Goal: Task Accomplishment & Management: Complete application form

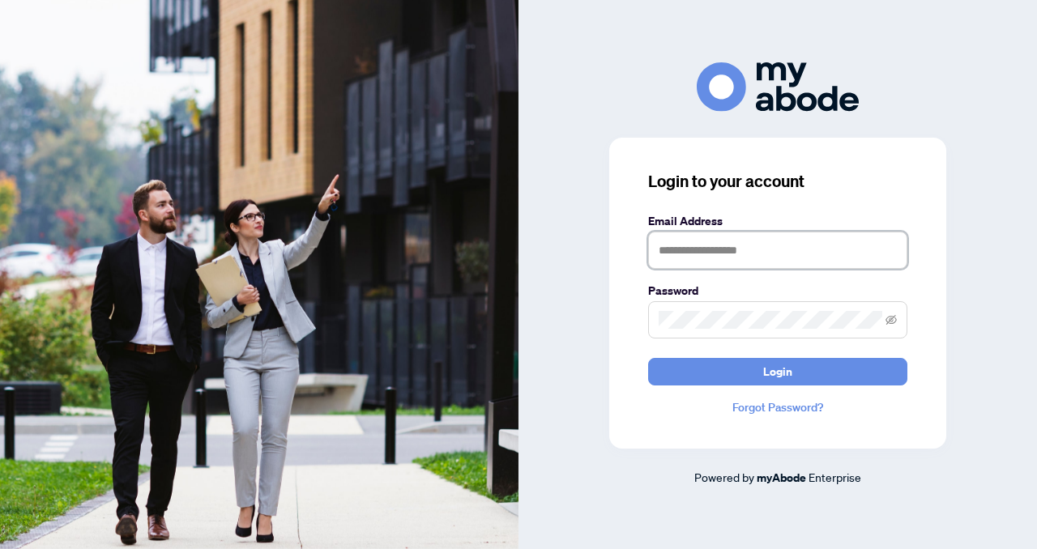
click at [659, 250] on input "text" at bounding box center [777, 250] width 259 height 37
type input "**********"
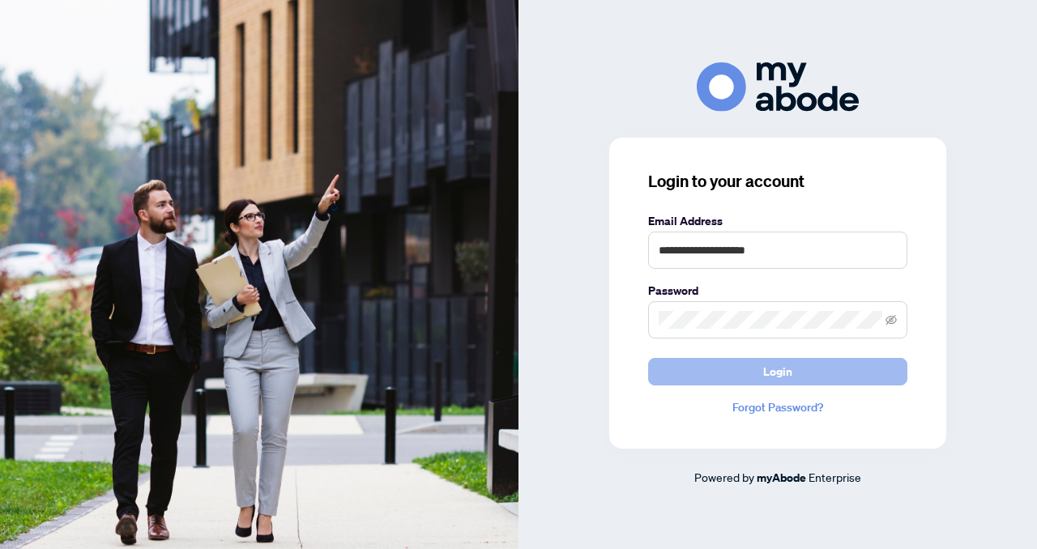
click at [711, 379] on button "Login" at bounding box center [777, 372] width 259 height 28
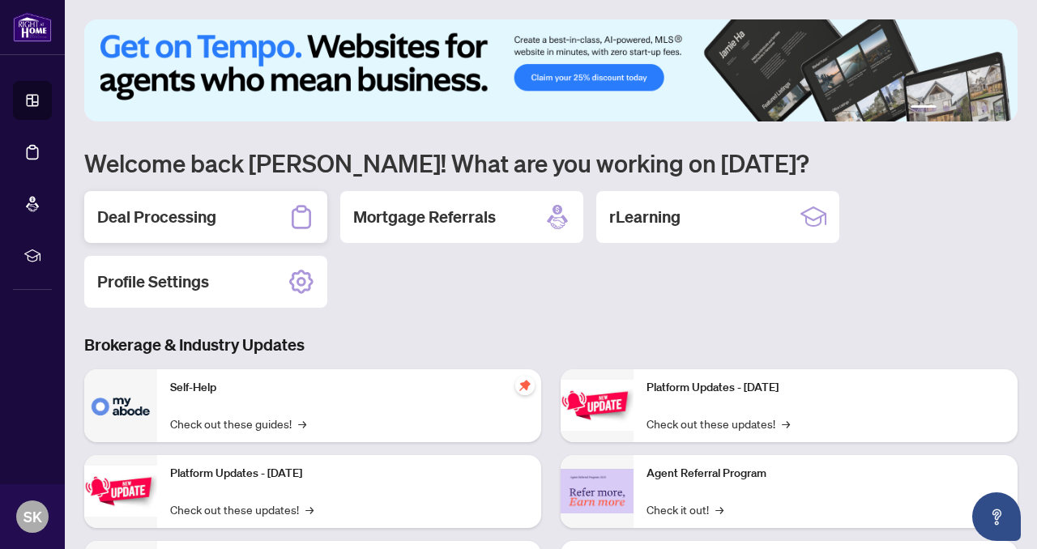
click at [214, 224] on h2 "Deal Processing" at bounding box center [156, 217] width 119 height 23
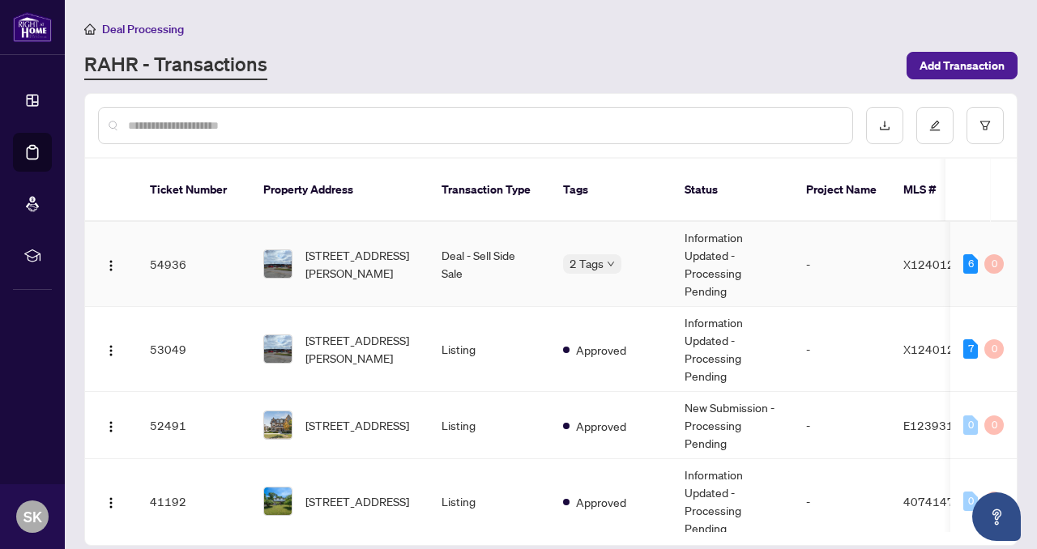
click at [166, 245] on td "54936" at bounding box center [193, 264] width 113 height 85
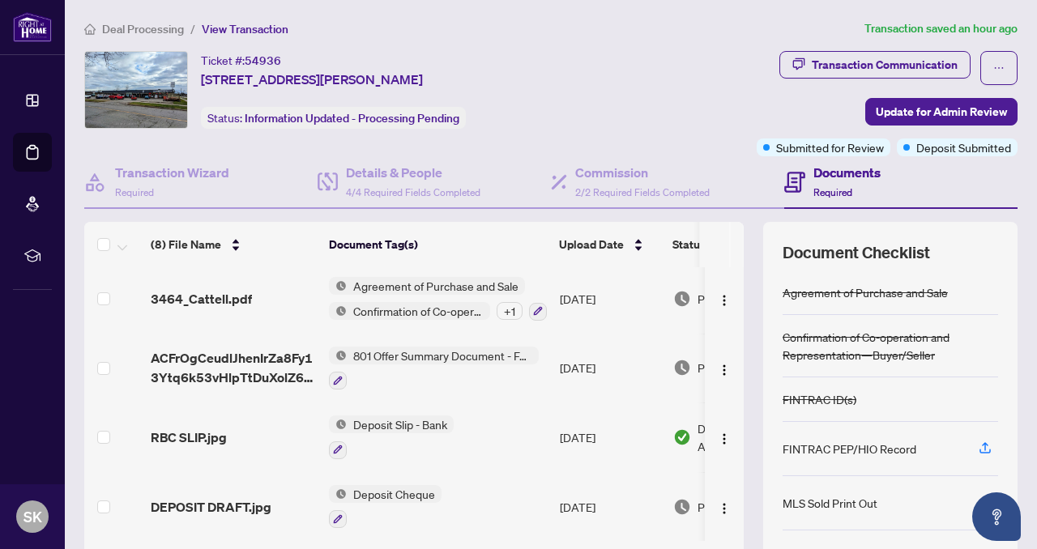
scroll to position [128, 0]
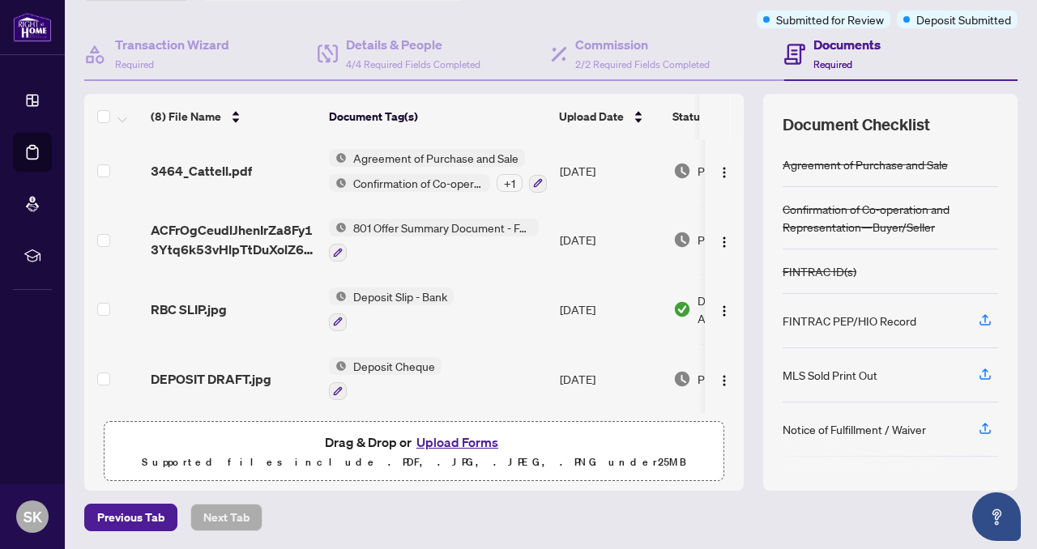
click at [455, 441] on button "Upload Forms" at bounding box center [458, 442] width 92 height 21
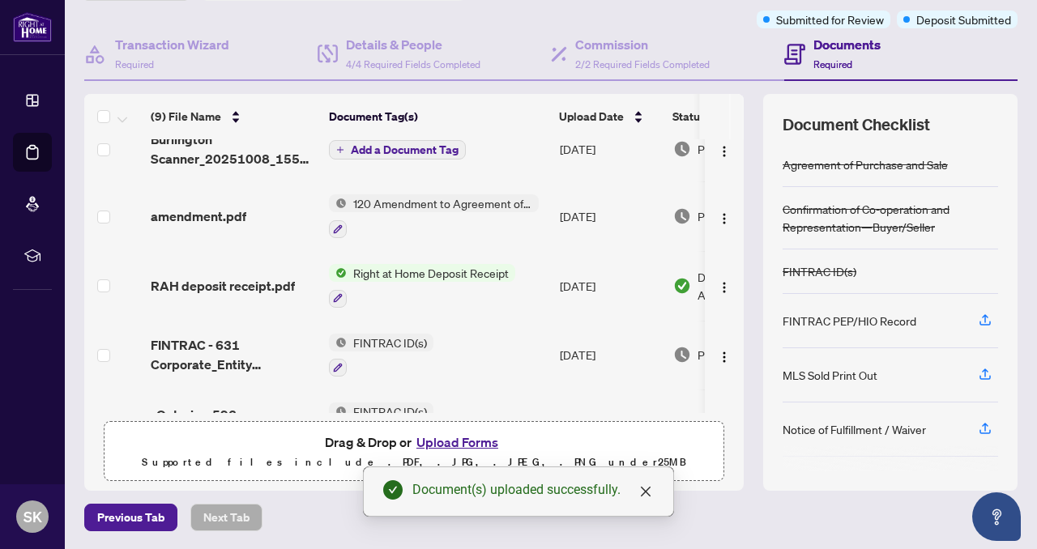
scroll to position [0, 0]
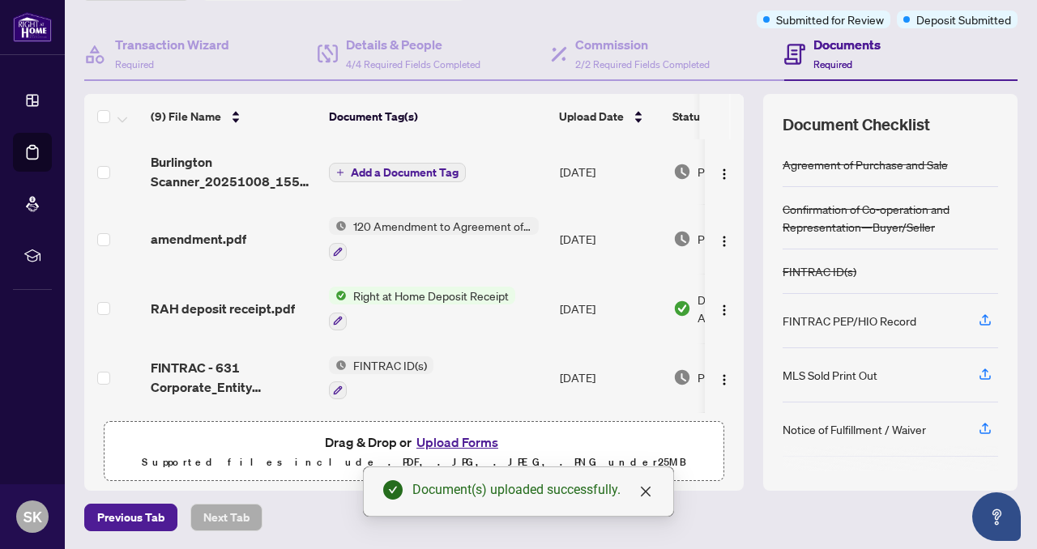
click at [396, 173] on span "Add a Document Tag" at bounding box center [405, 172] width 108 height 11
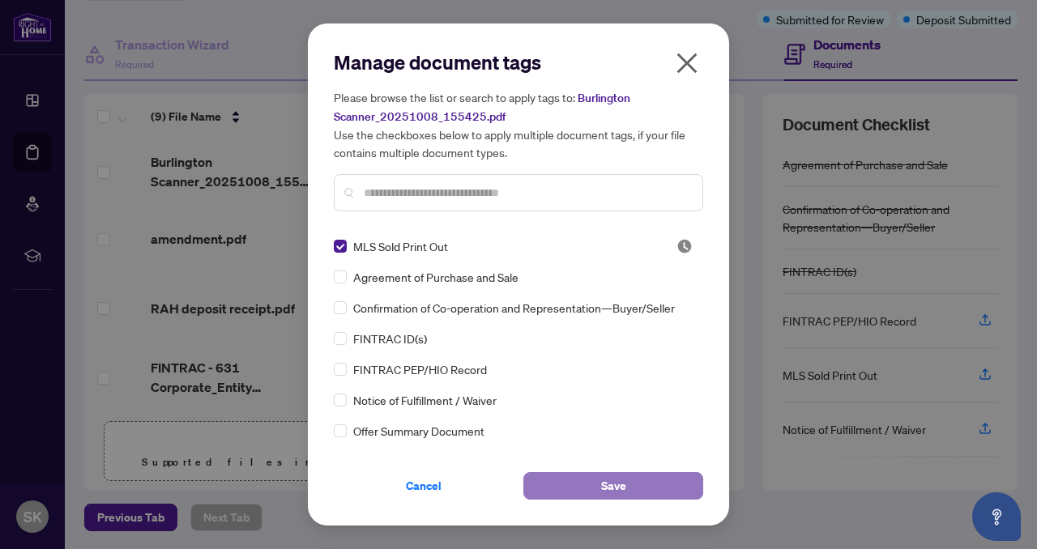
click at [606, 489] on span "Save" at bounding box center [613, 486] width 25 height 26
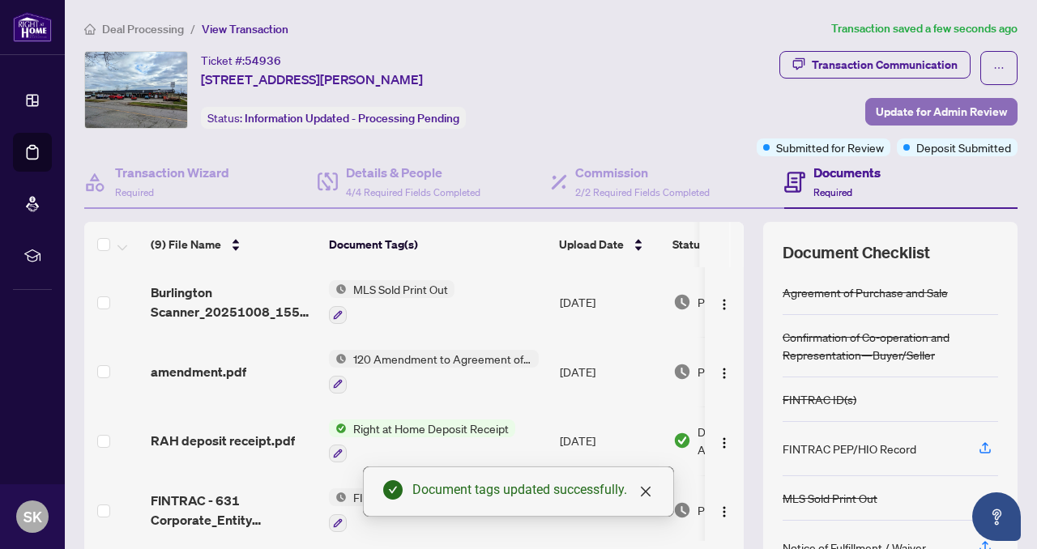
click at [915, 105] on span "Update for Admin Review" at bounding box center [941, 112] width 131 height 26
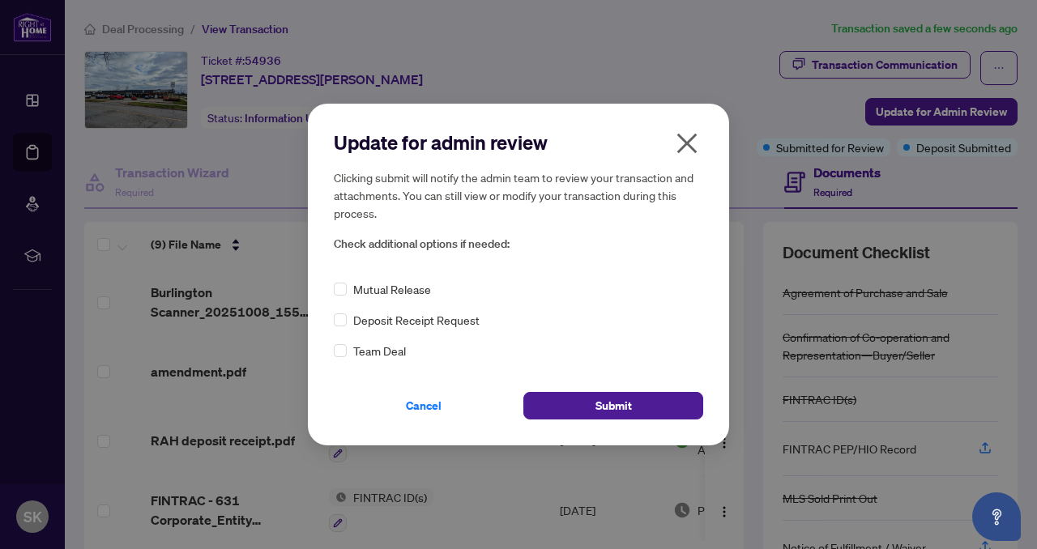
click at [681, 151] on icon "close" at bounding box center [687, 143] width 26 height 26
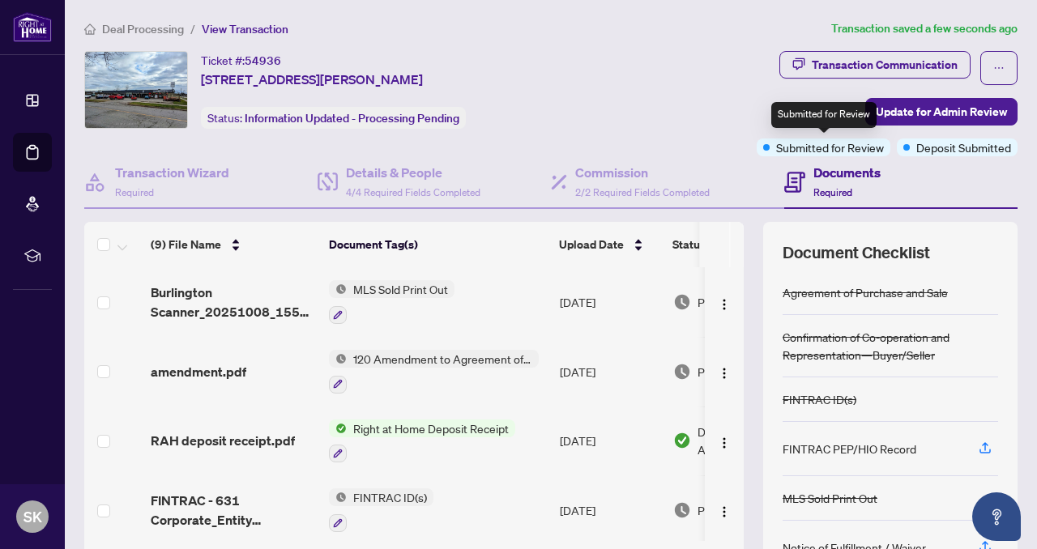
click at [770, 147] on div "Submitted for Review" at bounding box center [824, 148] width 134 height 18
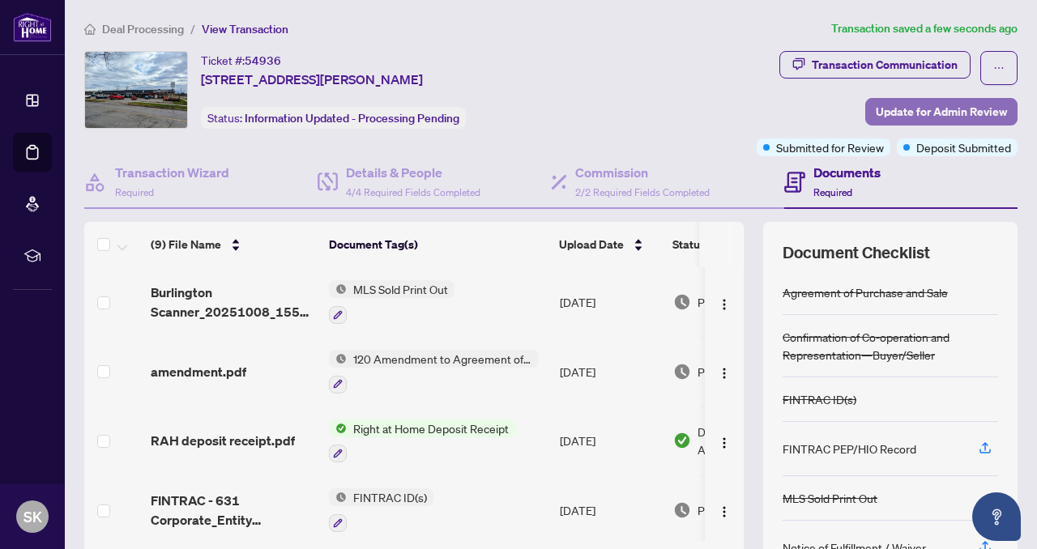
click at [928, 117] on span "Update for Admin Review" at bounding box center [941, 112] width 131 height 26
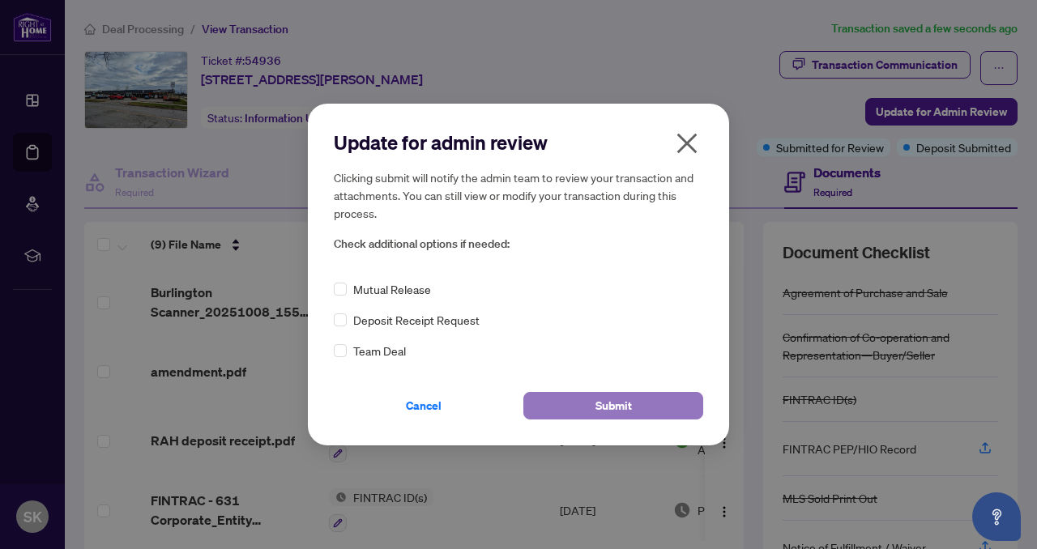
click at [618, 414] on span "Submit" at bounding box center [613, 406] width 36 height 26
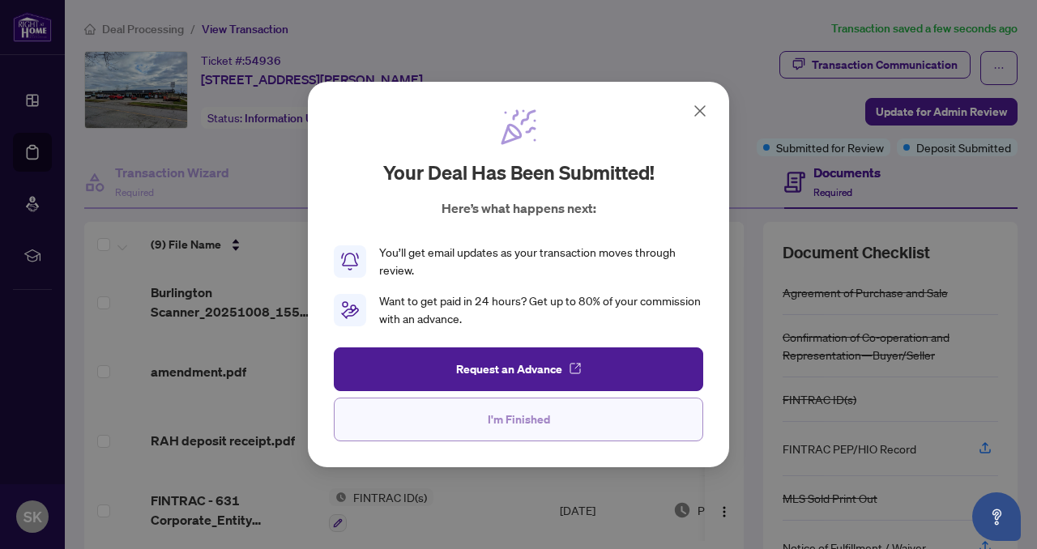
click at [524, 414] on span "I'm Finished" at bounding box center [519, 420] width 62 height 26
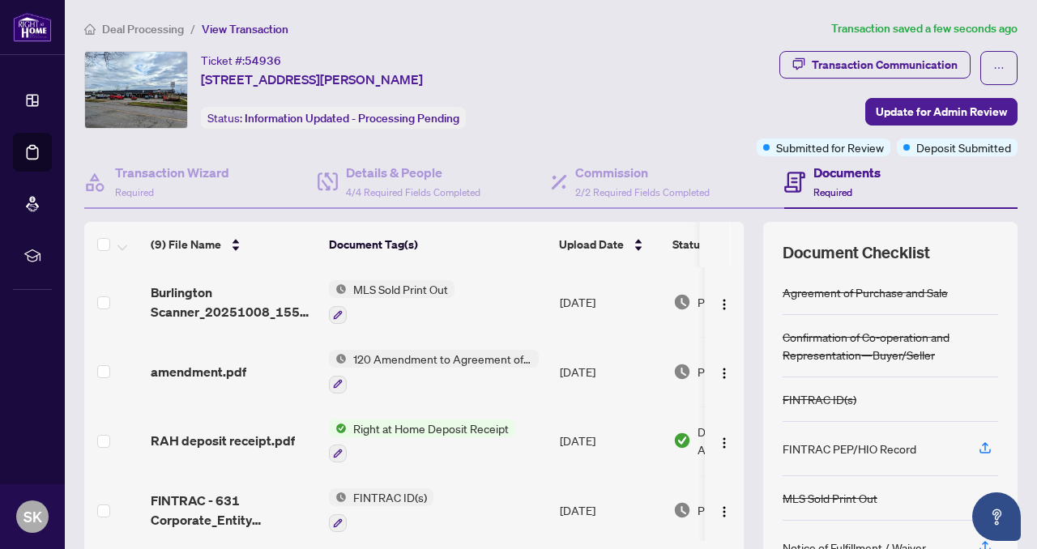
click at [1035, 208] on main "Deal Processing / View Transaction Transaction saved a few seconds ago Ticket #…" at bounding box center [551, 274] width 972 height 549
